Goal: Transaction & Acquisition: Purchase product/service

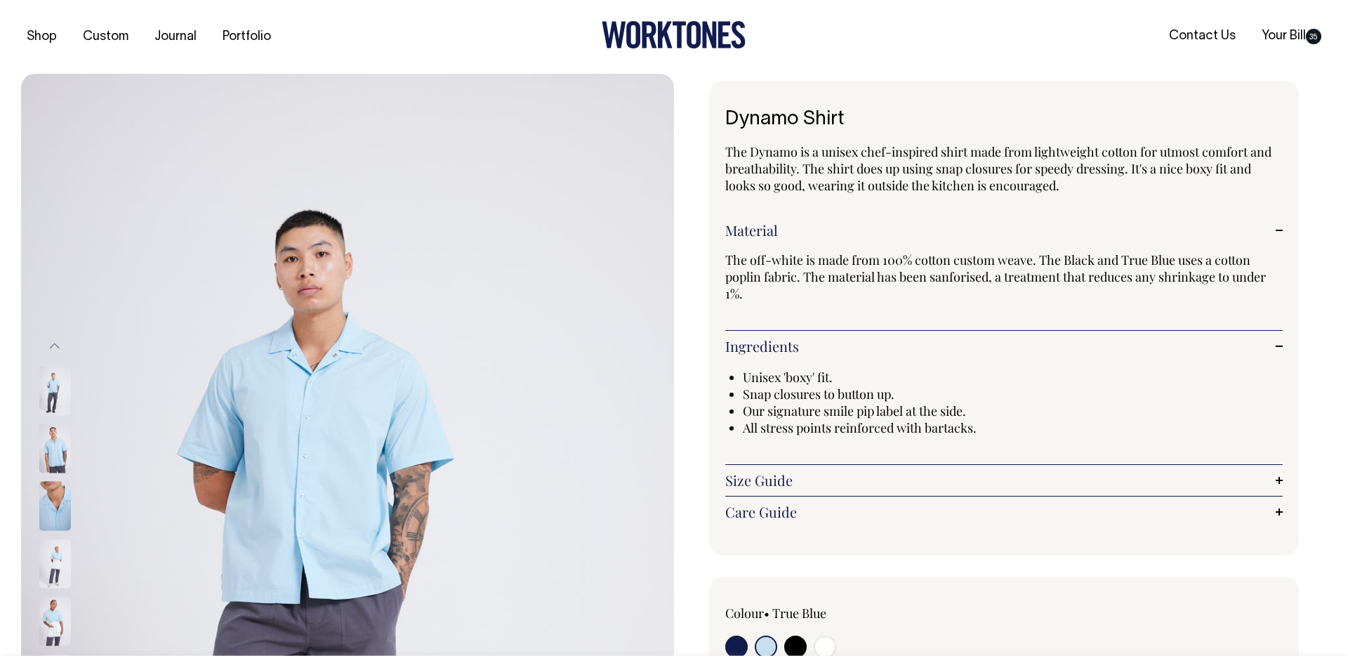
select select "True Blue"
select select "L"
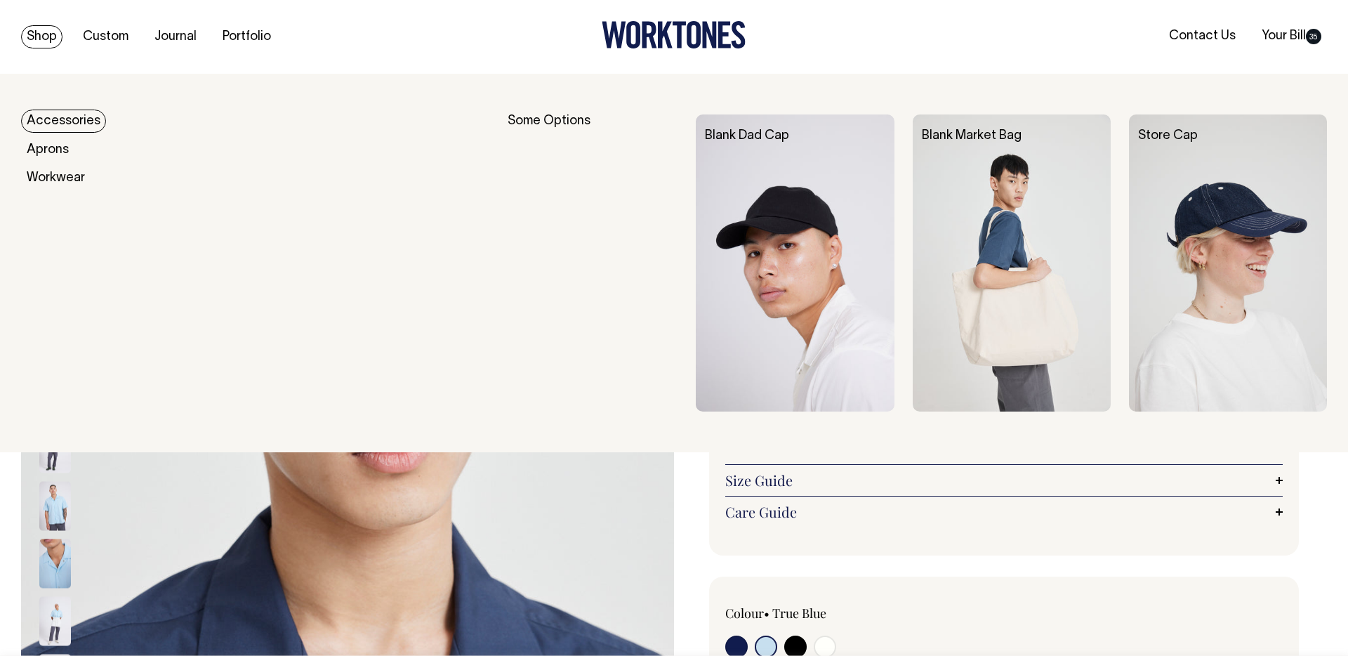
click at [37, 32] on link "Shop" at bounding box center [41, 36] width 41 height 23
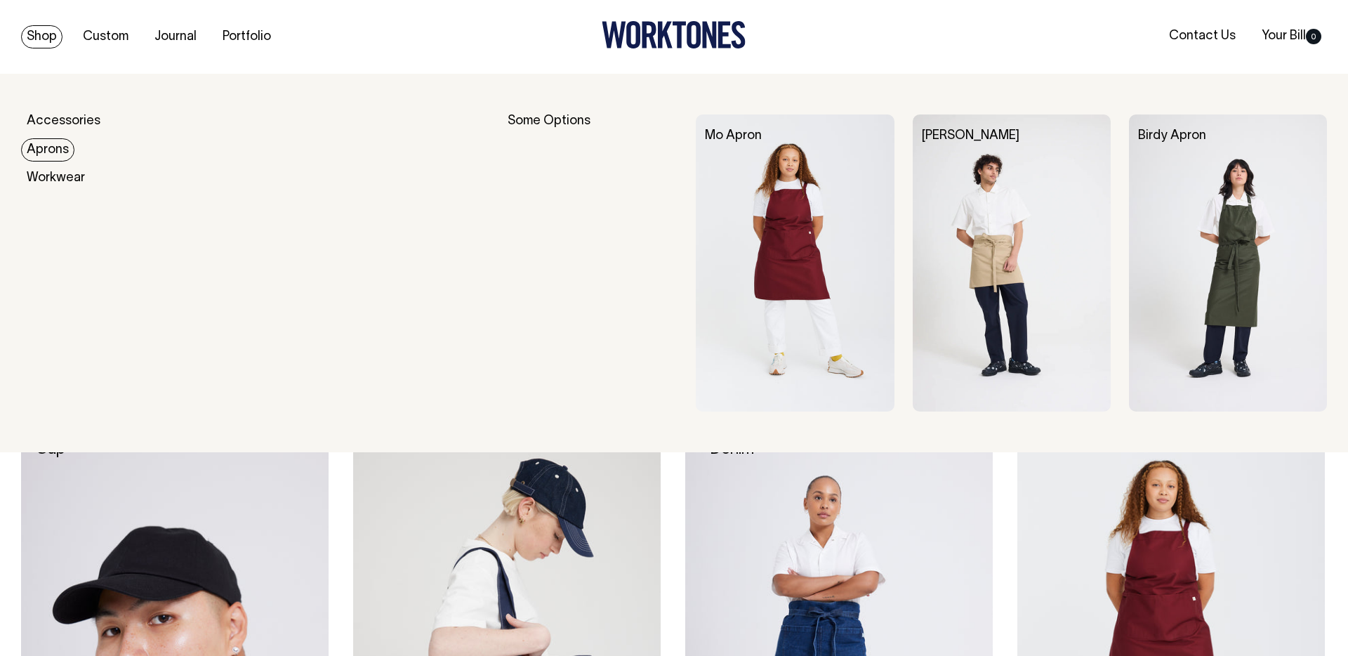
click at [41, 152] on link "Aprons" at bounding box center [47, 149] width 53 height 23
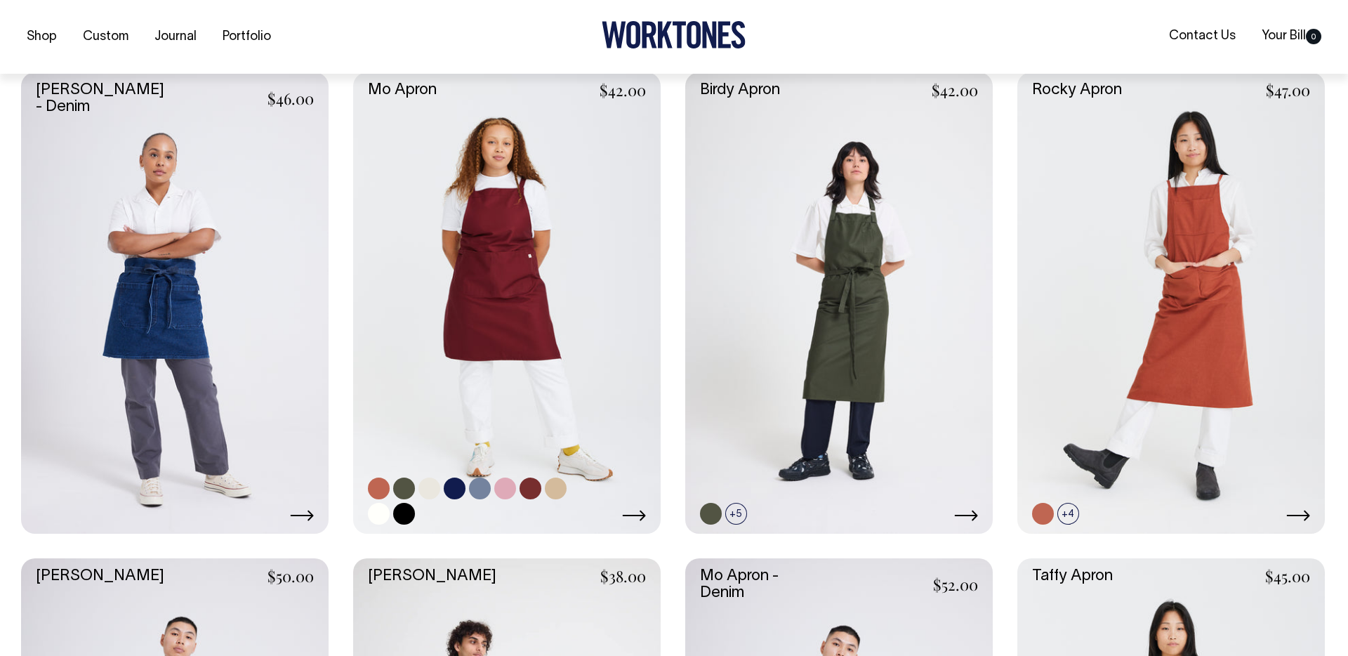
scroll to position [360, 0]
click at [384, 511] on link at bounding box center [379, 513] width 22 height 22
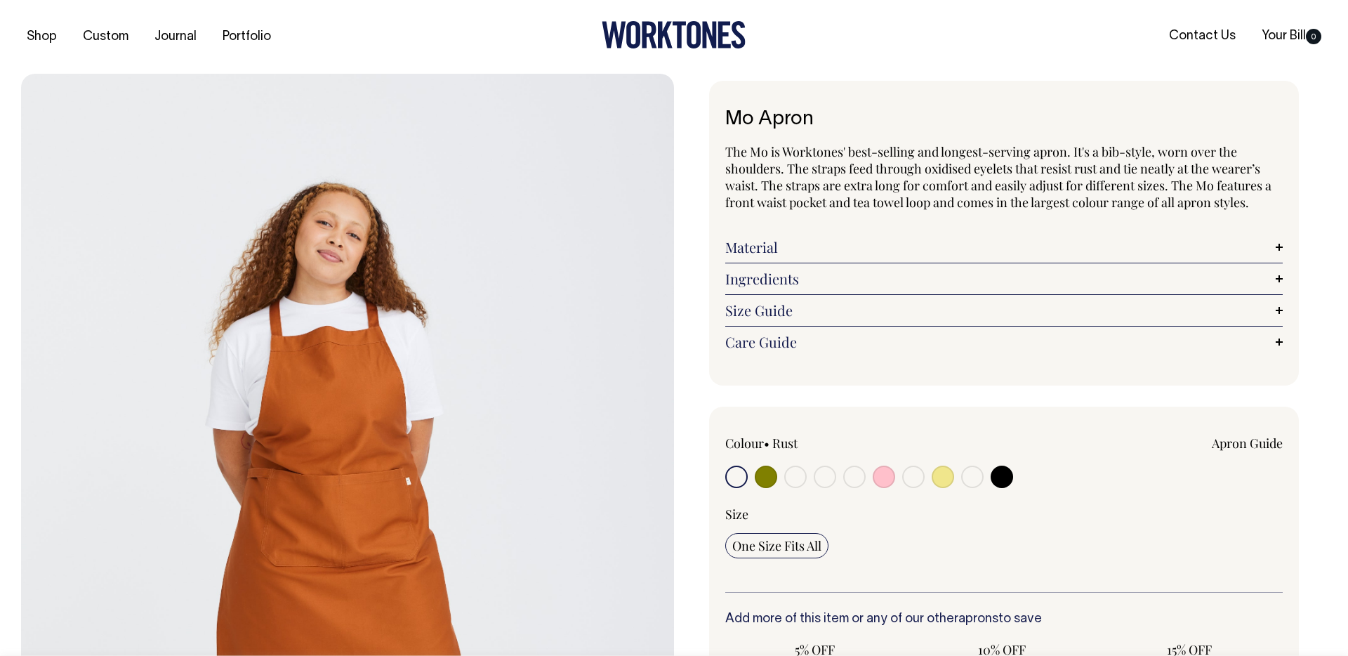
radio input "true"
select select "Off-White"
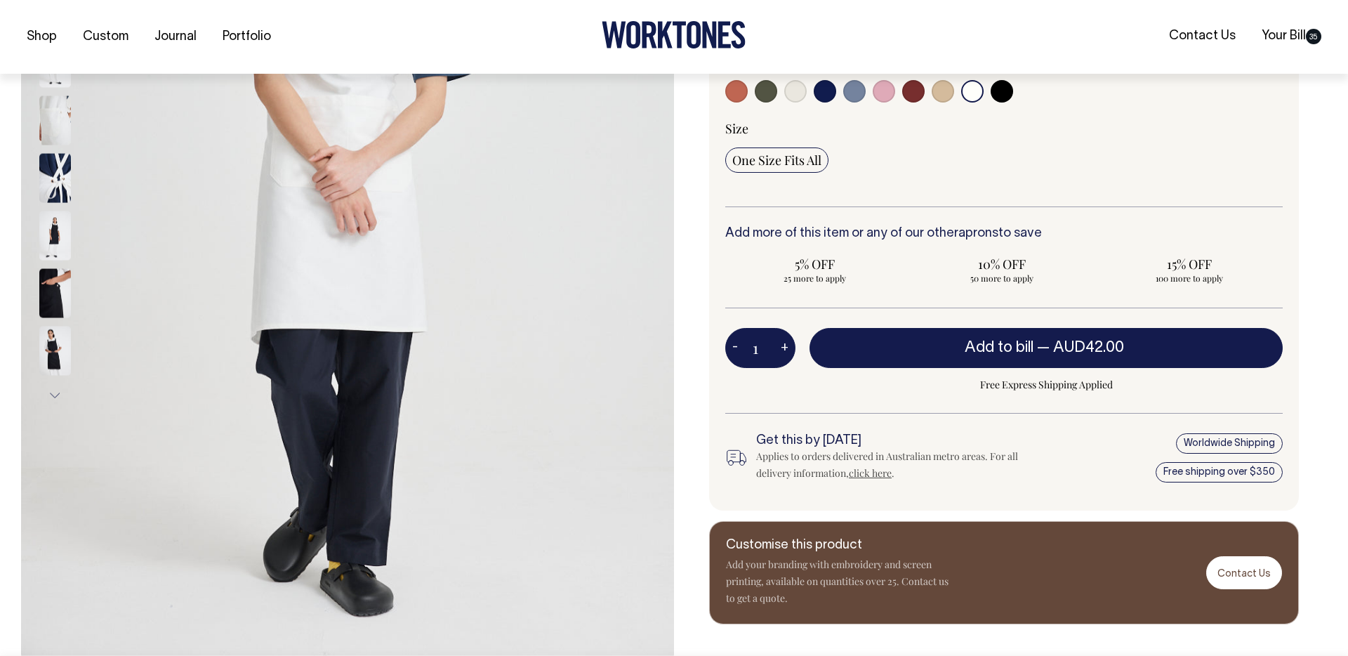
click at [768, 357] on input "1" at bounding box center [761, 347] width 70 height 39
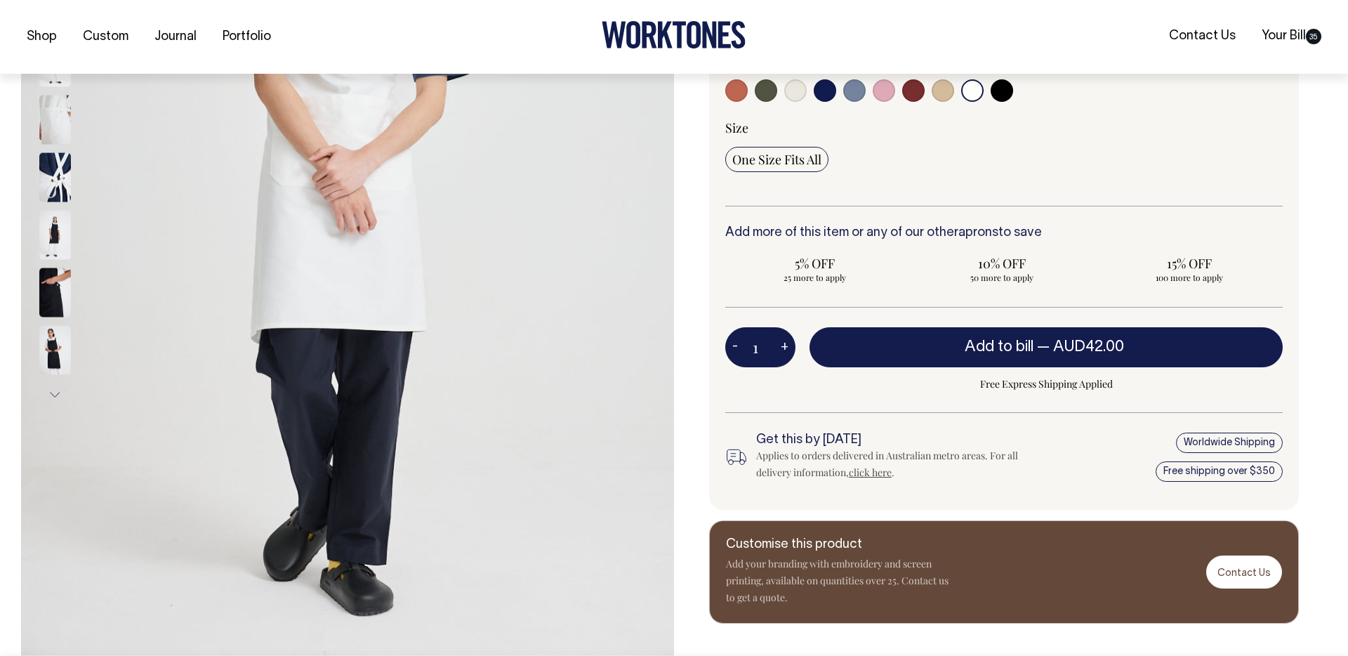
scroll to position [2, 0]
drag, startPoint x: 768, startPoint y: 357, endPoint x: 741, endPoint y: 355, distance: 27.5
click at [741, 355] on div "1 - +" at bounding box center [761, 346] width 70 height 39
drag, startPoint x: 761, startPoint y: 346, endPoint x: 774, endPoint y: 346, distance: 13.3
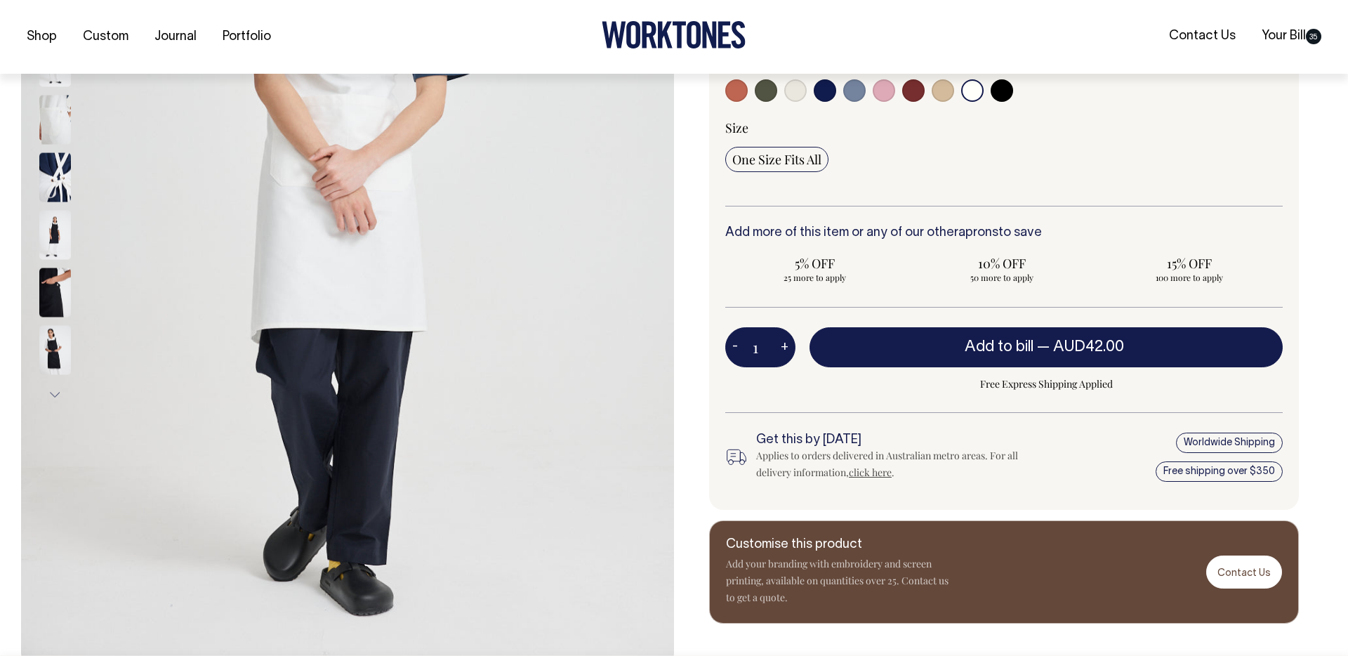
click at [774, 346] on div "1 - +" at bounding box center [761, 346] width 70 height 39
type input "35"
radio input "true"
type input "35"
click at [1273, 33] on link "Your Bill 35" at bounding box center [1291, 36] width 71 height 23
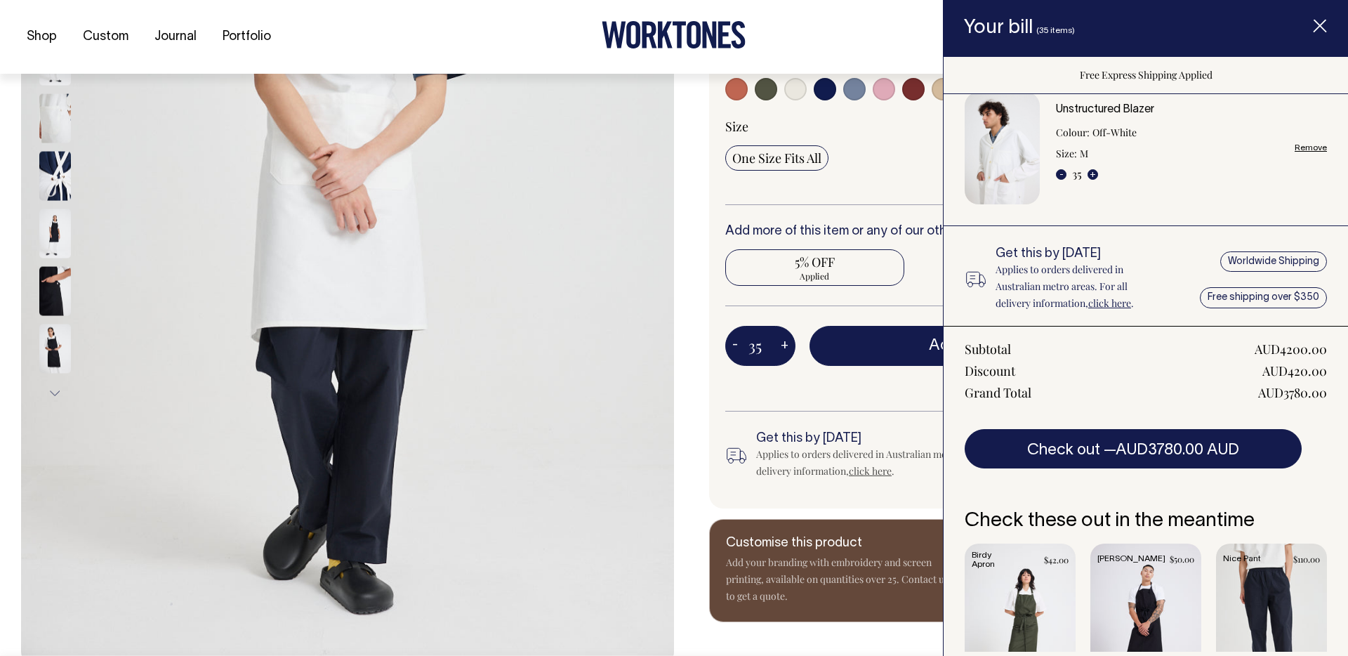
scroll to position [388, 0]
